Goal: Transaction & Acquisition: Purchase product/service

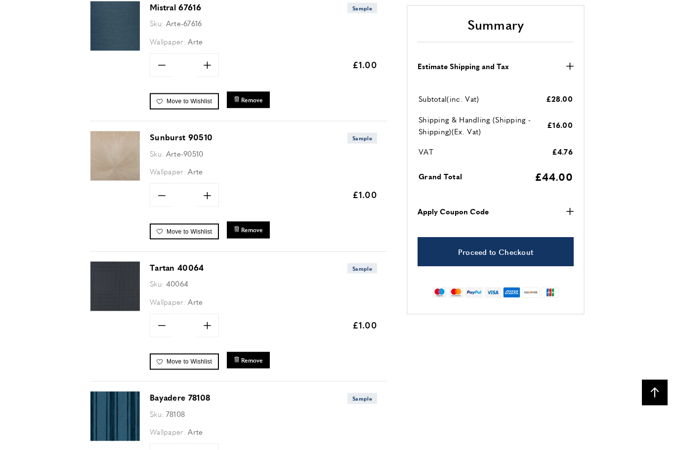
scroll to position [1066, 0]
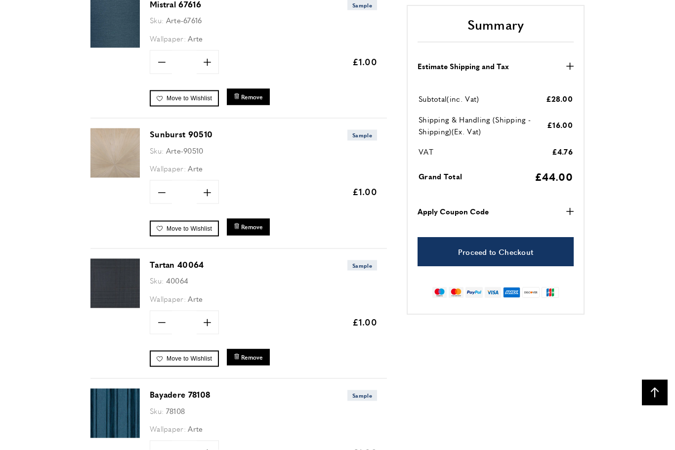
click at [174, 128] on link "Sunburst 90510" at bounding box center [181, 133] width 63 height 11
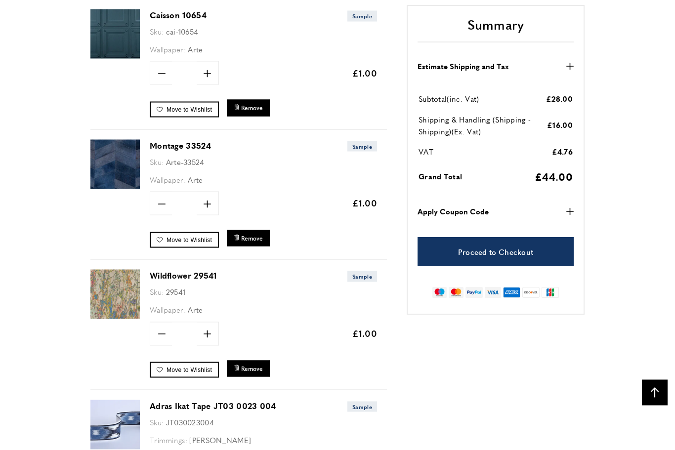
scroll to position [1708, 0]
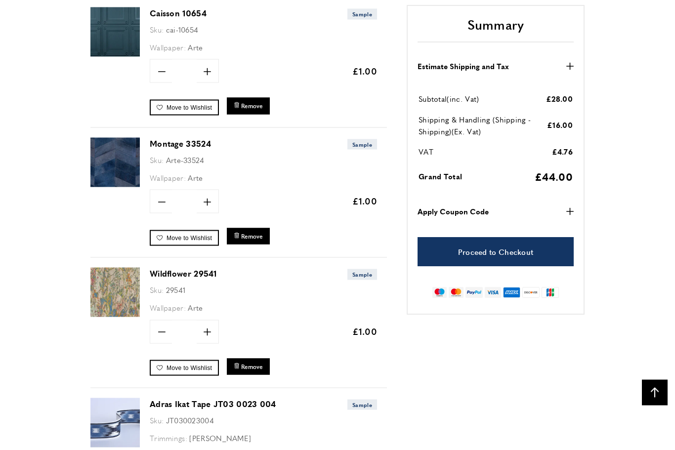
click at [182, 138] on link "Montage 33524" at bounding box center [180, 143] width 61 height 11
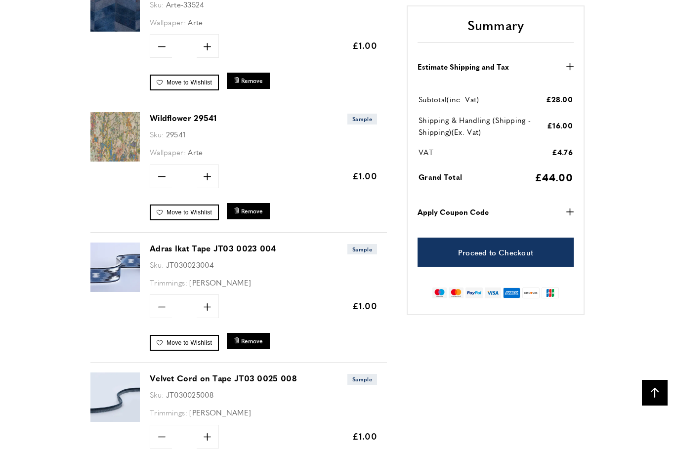
scroll to position [1864, 0]
click at [177, 112] on link "Wildflower 29541" at bounding box center [183, 117] width 67 height 11
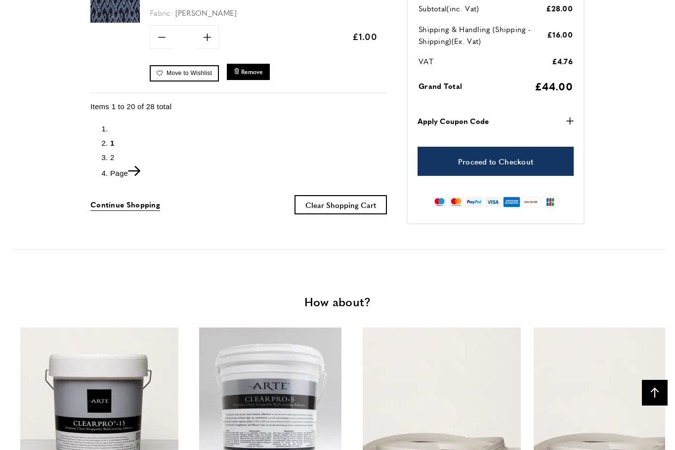
scroll to position [0, 278]
click at [137, 166] on icon "Next" at bounding box center [134, 171] width 12 height 10
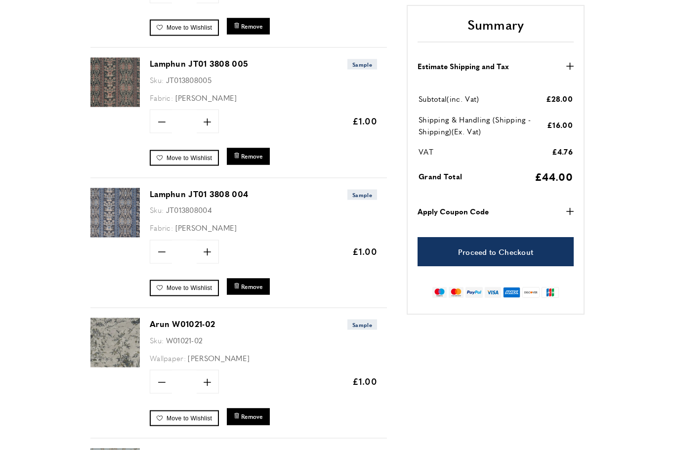
scroll to position [357, 0]
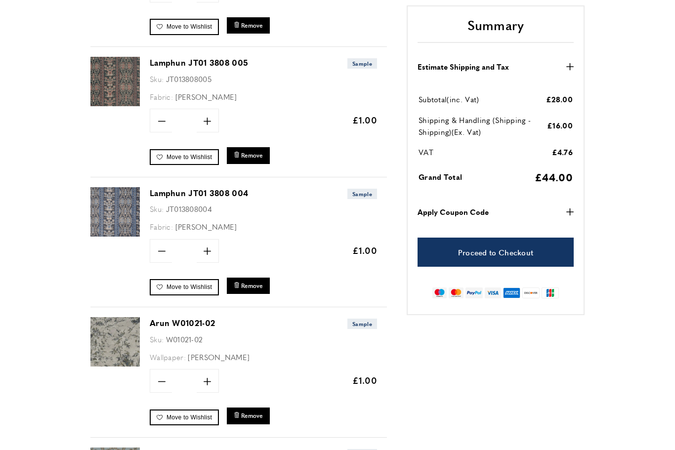
click at [122, 208] on img at bounding box center [114, 211] width 49 height 49
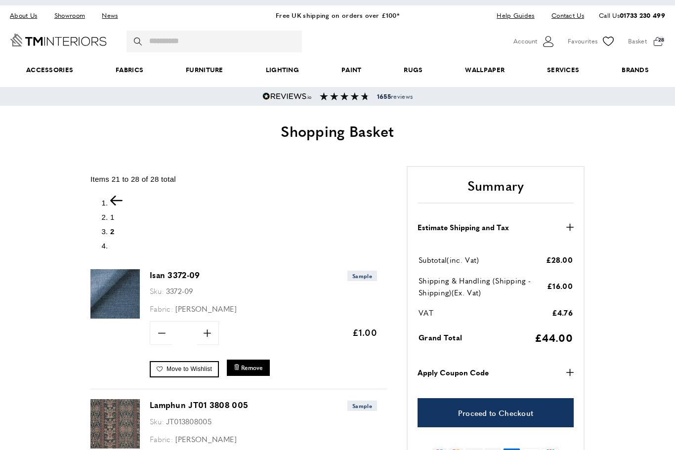
scroll to position [15, 0]
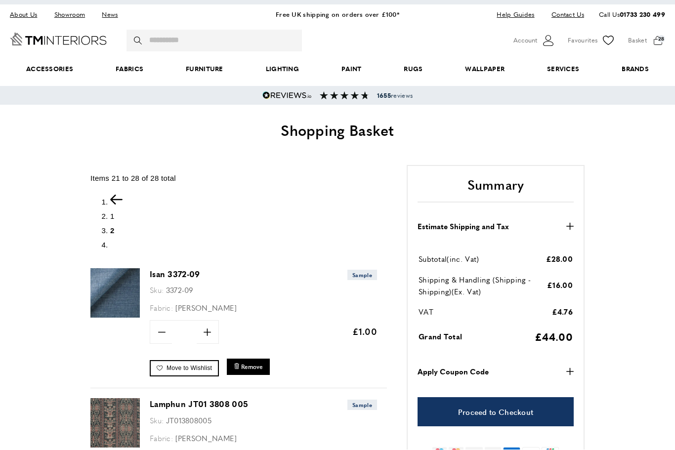
click at [121, 197] on icon "Previous" at bounding box center [116, 200] width 12 height 10
click at [114, 189] on div "Items 21 to 28 of 28 total Page 1 2" at bounding box center [238, 212] width 296 height 79
click at [120, 195] on icon "Previous" at bounding box center [116, 200] width 12 height 10
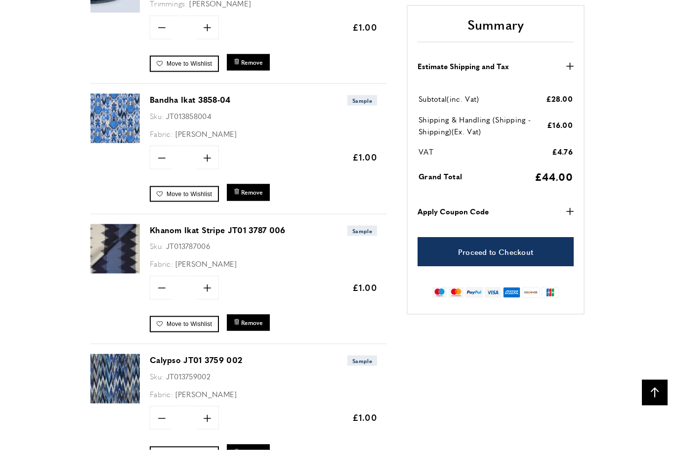
scroll to position [2330, 0]
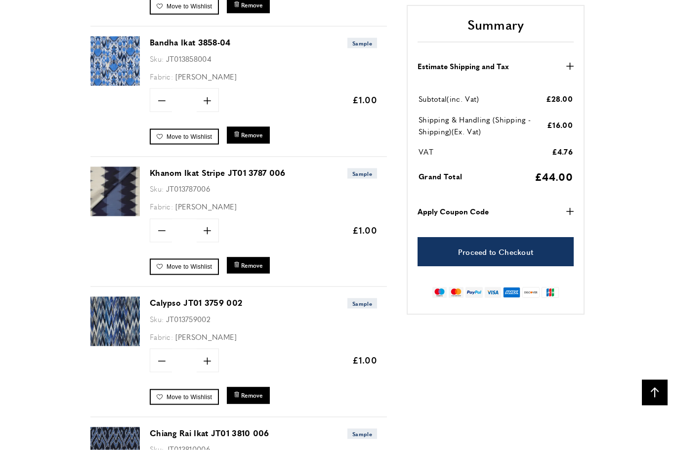
click at [164, 167] on link "Khanom Ikat Stripe JT01 3787 006" at bounding box center [218, 172] width 136 height 11
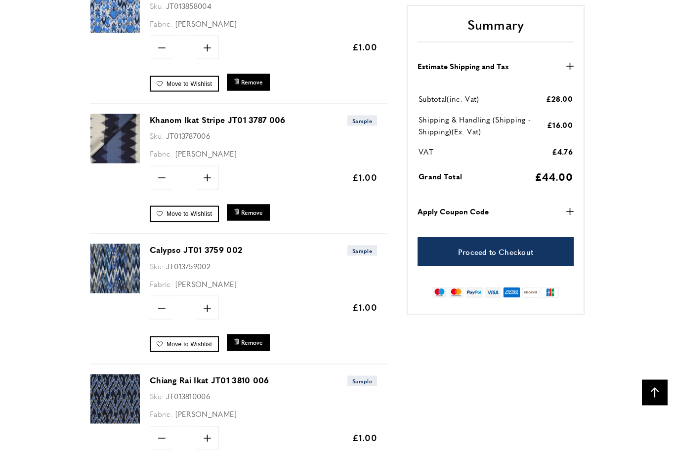
scroll to position [2386, 0]
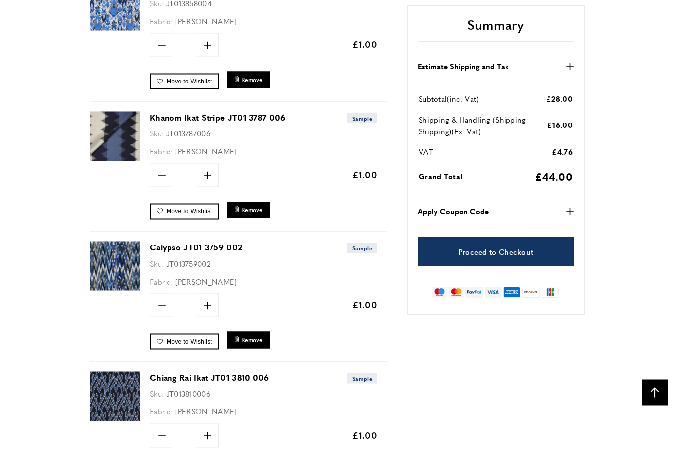
click at [222, 242] on link "Calypso JT01 3759 002" at bounding box center [196, 247] width 92 height 11
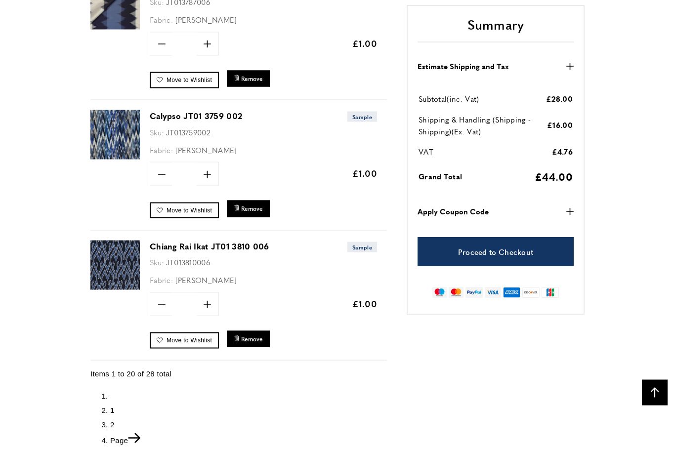
scroll to position [2519, 0]
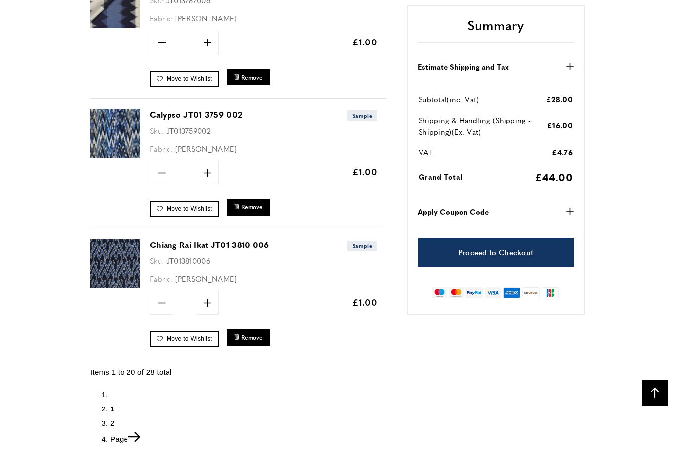
click at [117, 245] on img at bounding box center [114, 263] width 49 height 49
